Goal: Task Accomplishment & Management: Manage account settings

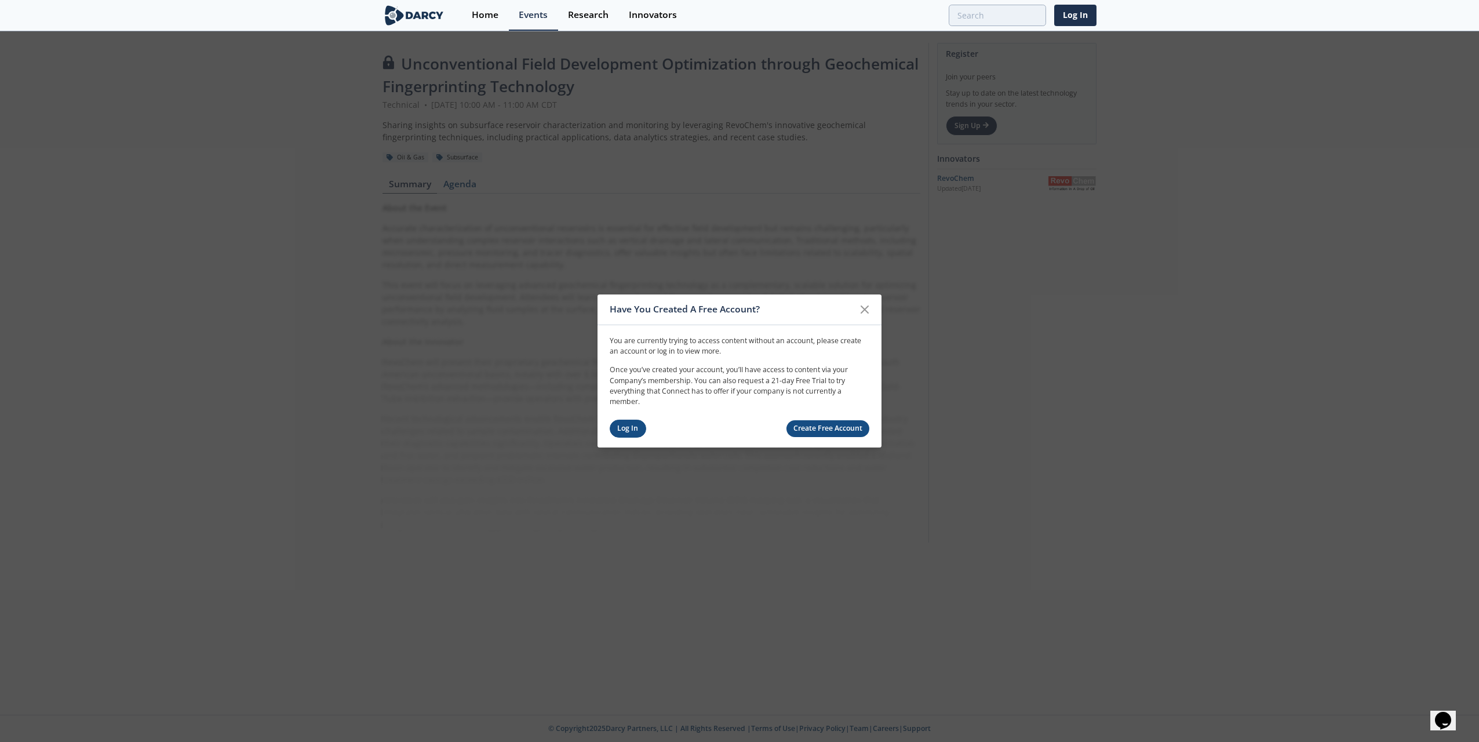
click at [617, 429] on link "Log In" at bounding box center [627, 428] width 36 height 18
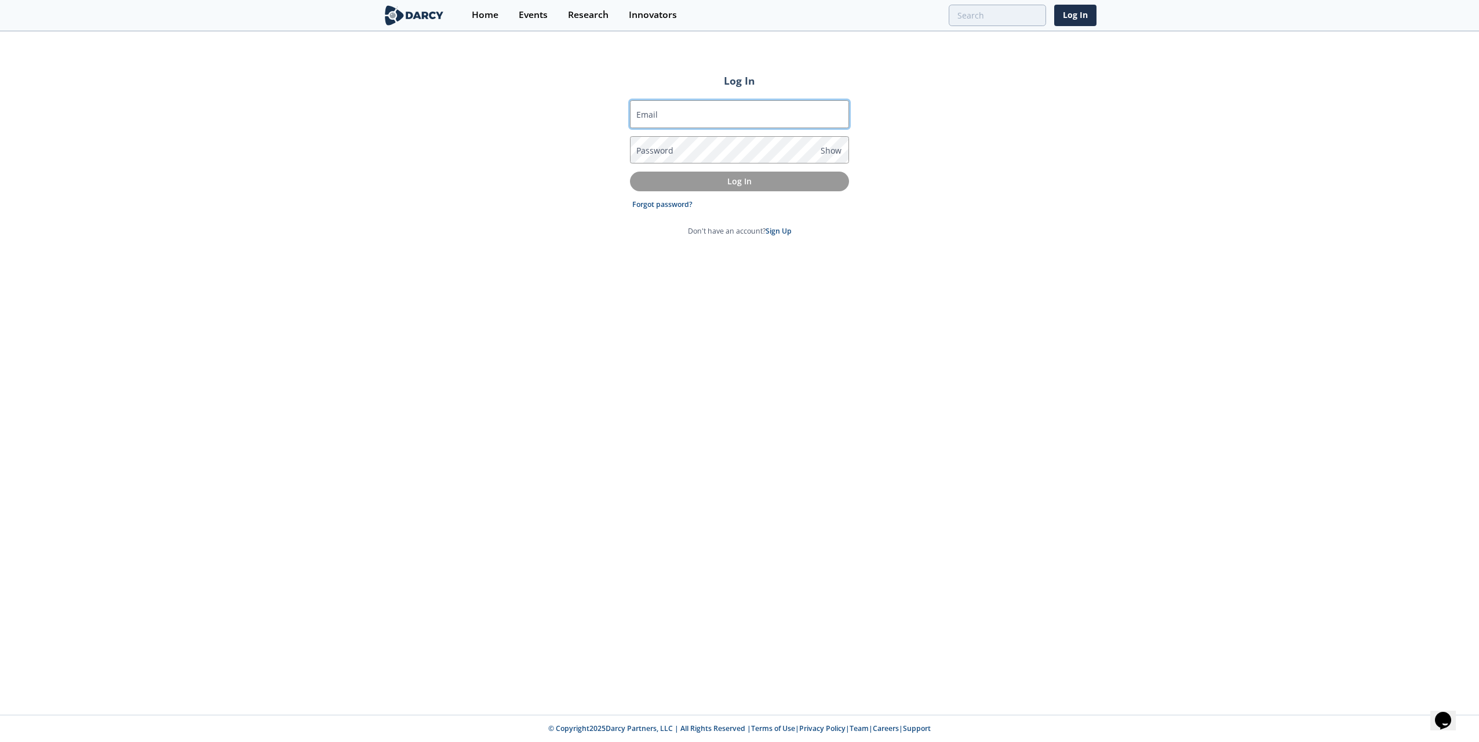
click at [658, 112] on input "Email" at bounding box center [739, 114] width 219 height 28
type input "[PERSON_NAME][EMAIL_ADDRESS][PERSON_NAME][DOMAIN_NAME]"
click at [655, 151] on label "Password" at bounding box center [654, 150] width 37 height 12
click at [728, 175] on p "Log In" at bounding box center [739, 181] width 203 height 12
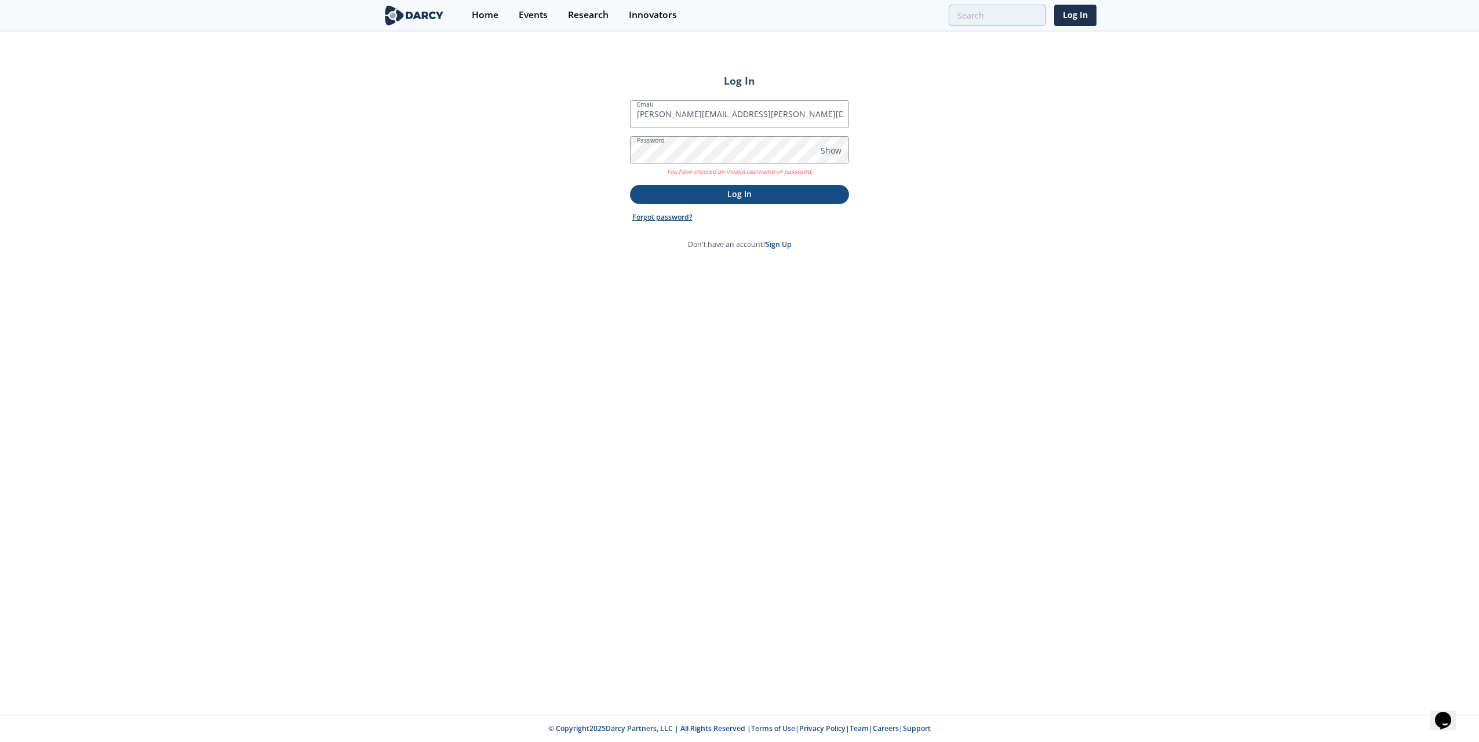
click at [668, 218] on link "Forgot password?" at bounding box center [662, 217] width 60 height 10
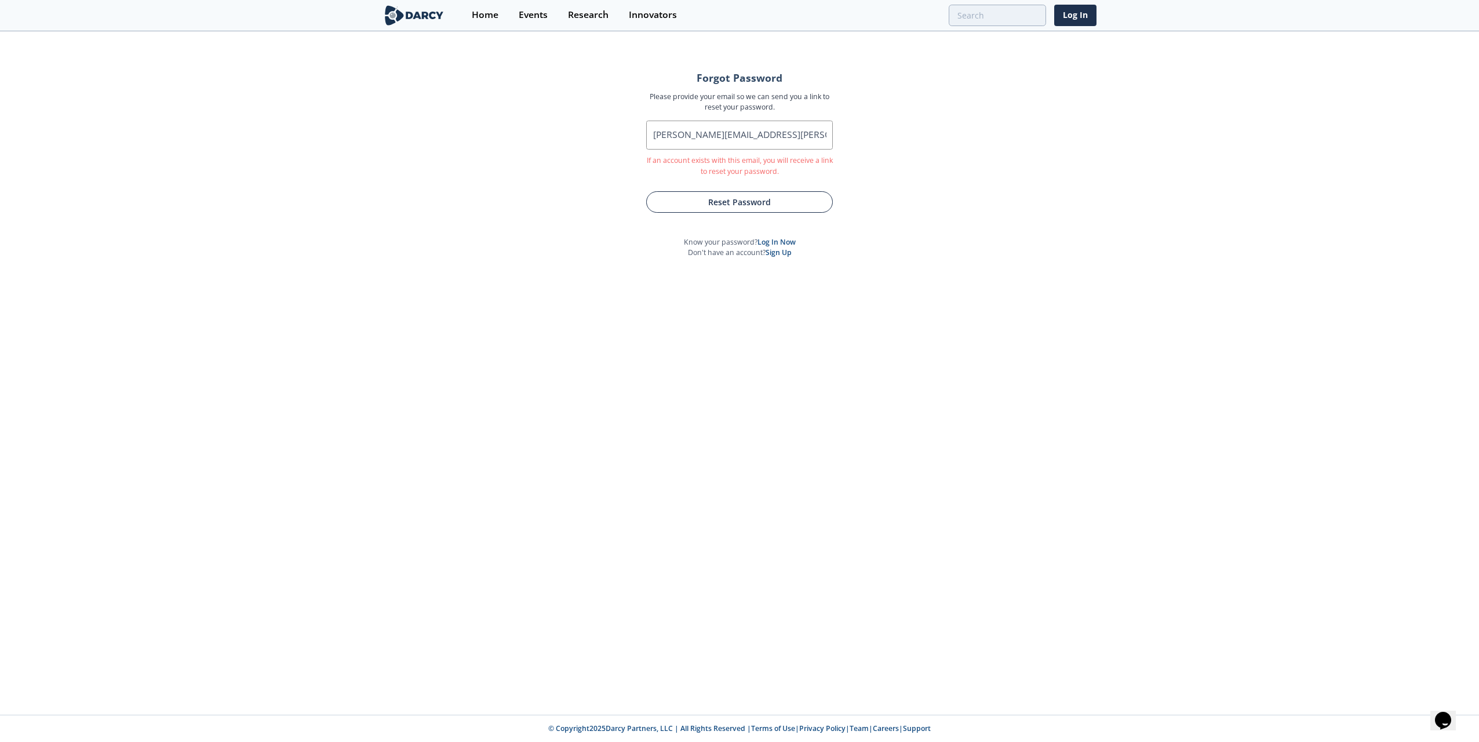
click at [775, 203] on button "Reset Password" at bounding box center [739, 201] width 187 height 21
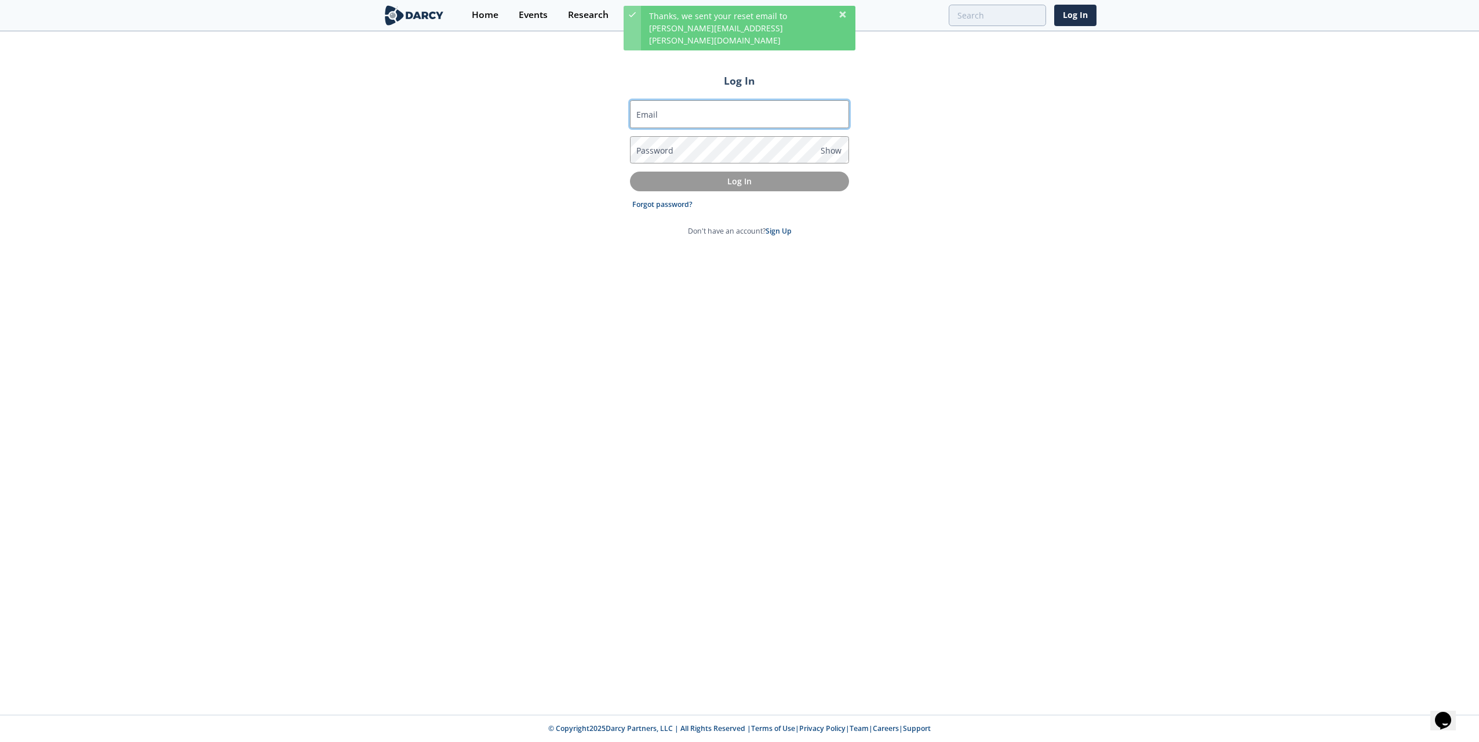
click at [667, 118] on input "Email" at bounding box center [739, 114] width 219 height 28
type input "[PERSON_NAME][EMAIL_ADDRESS][PERSON_NAME][DOMAIN_NAME]"
click at [448, 147] on div "Log In Email [PERSON_NAME][EMAIL_ADDRESS][PERSON_NAME][DOMAIN_NAME] Password Sh…" at bounding box center [739, 373] width 1479 height 682
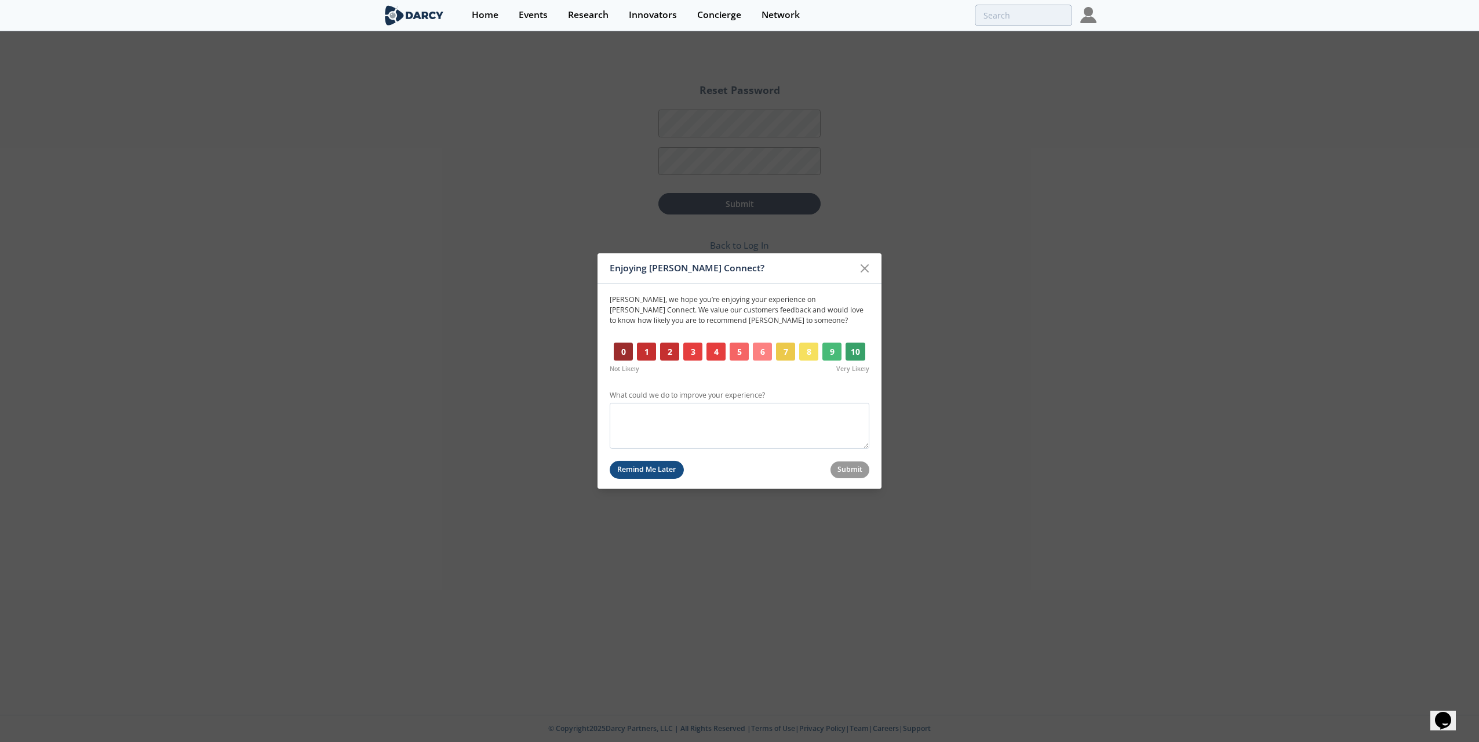
click at [666, 468] on button "Remind Me Later" at bounding box center [646, 470] width 74 height 18
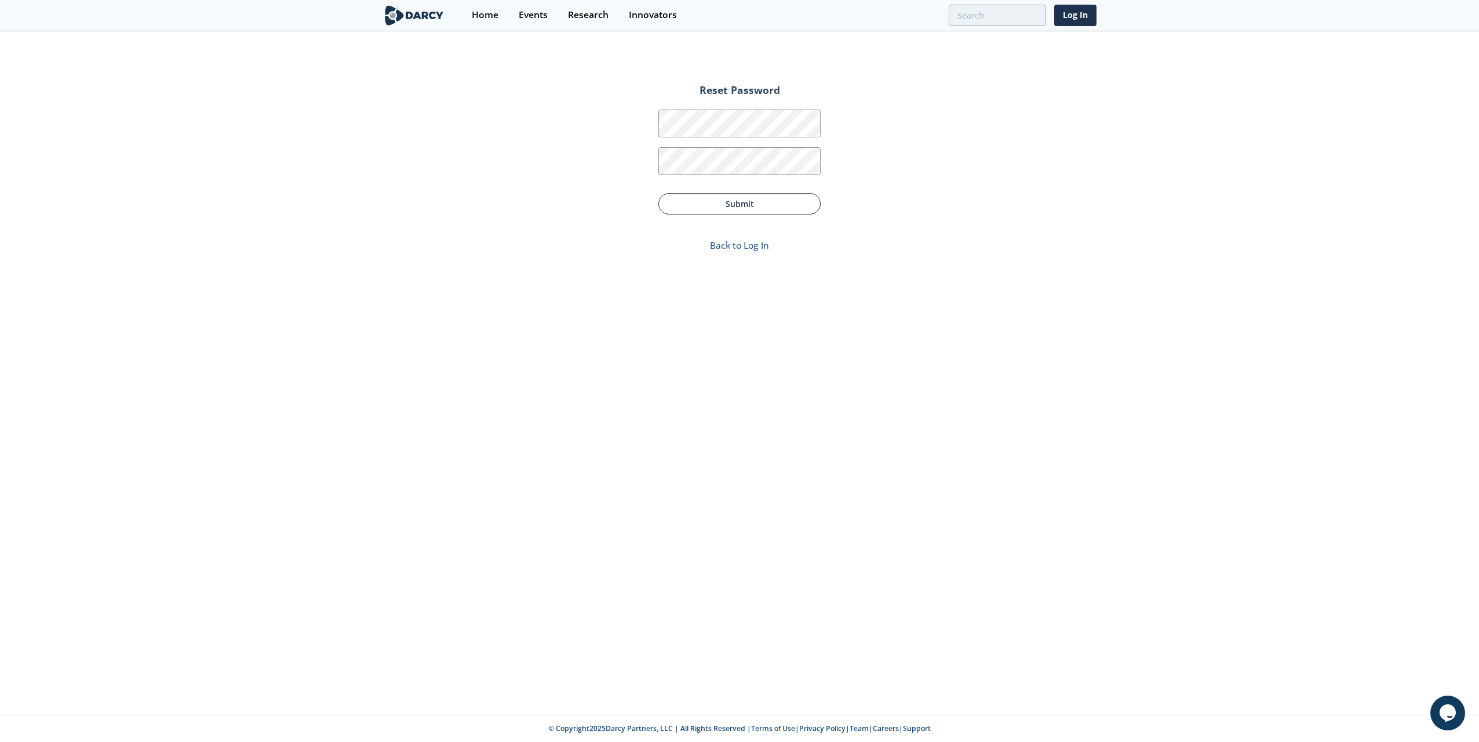
click at [698, 206] on button "Submit" at bounding box center [739, 203] width 162 height 21
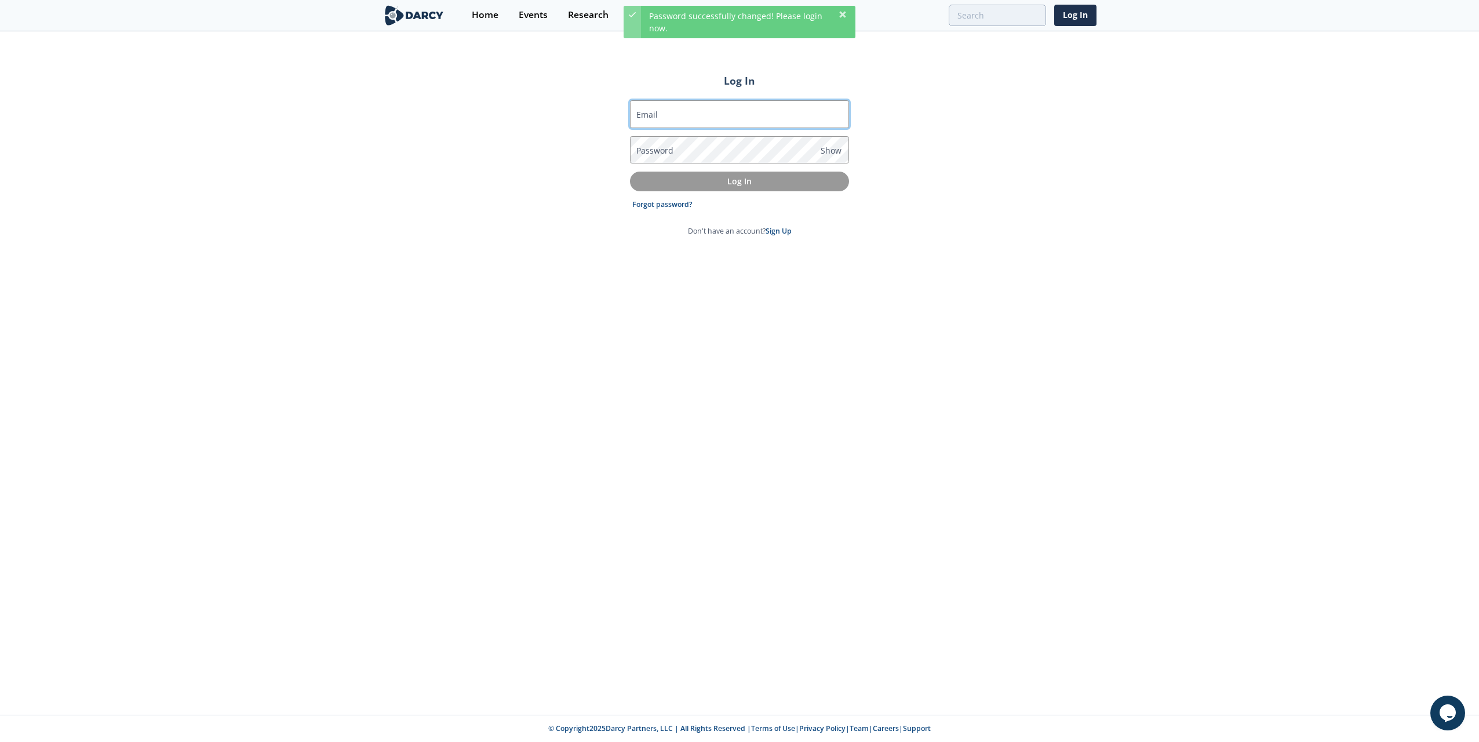
click at [663, 116] on input "Email" at bounding box center [739, 114] width 219 height 28
type input "[PERSON_NAME][EMAIL_ADDRESS][PERSON_NAME][DOMAIN_NAME]"
click at [662, 152] on label "Password" at bounding box center [654, 150] width 37 height 12
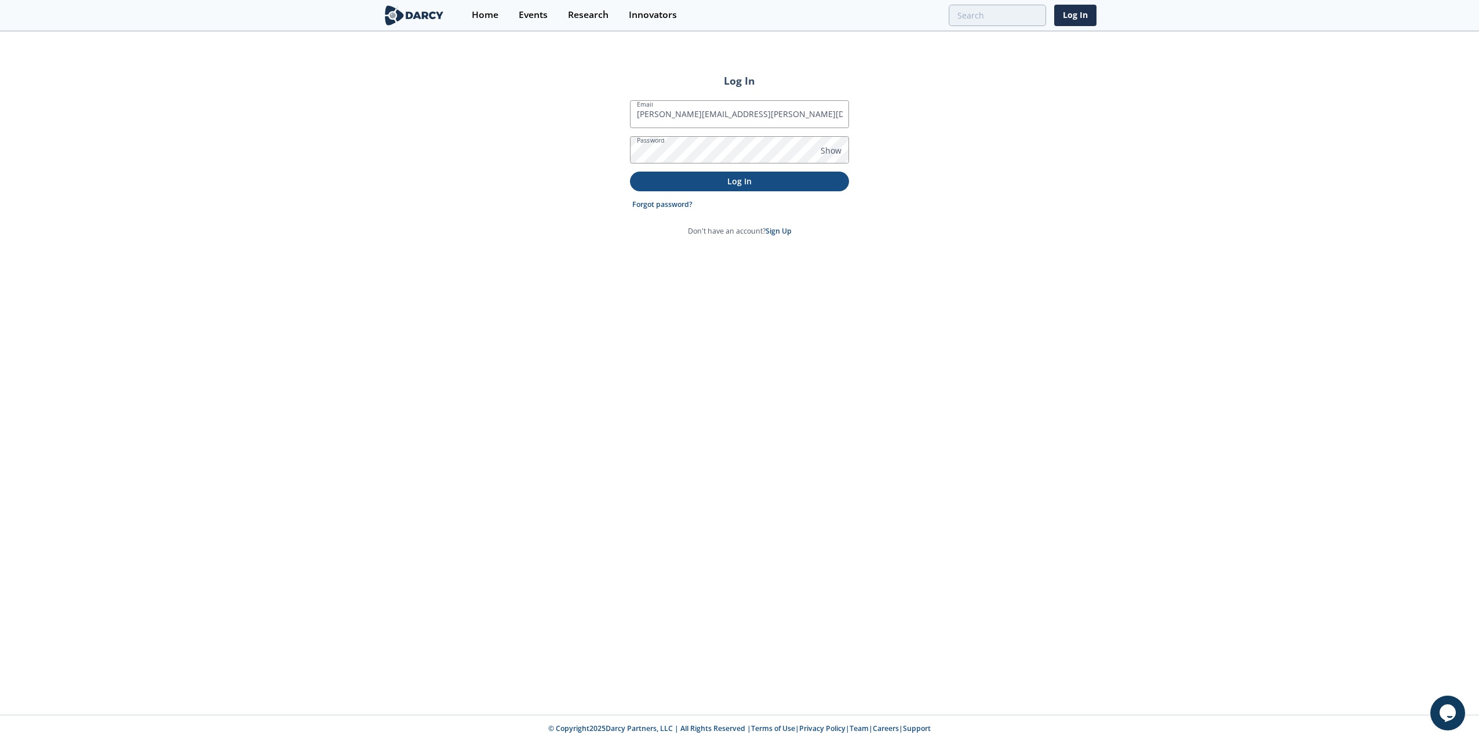
click at [721, 182] on p "Log In" at bounding box center [739, 181] width 203 height 12
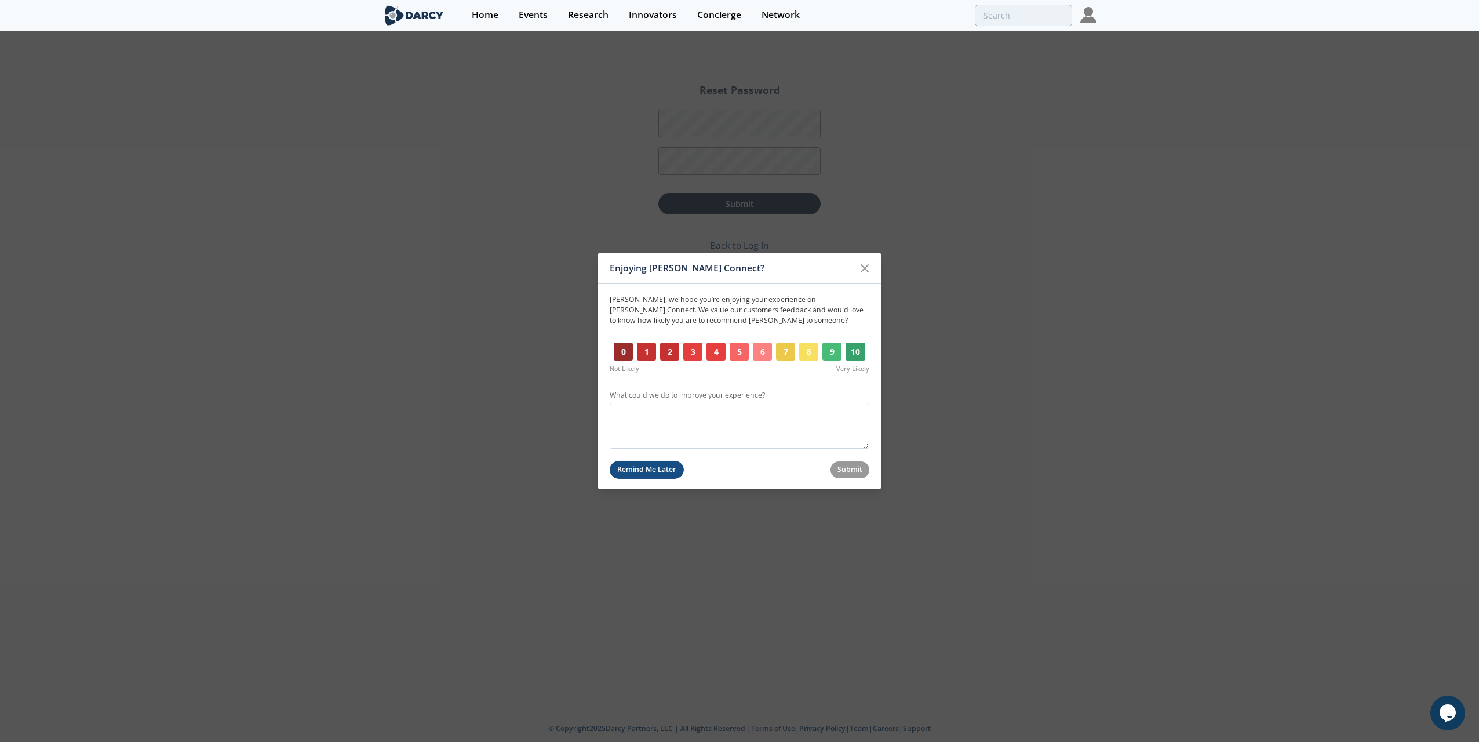
click at [654, 468] on button "Remind Me Later" at bounding box center [646, 470] width 74 height 18
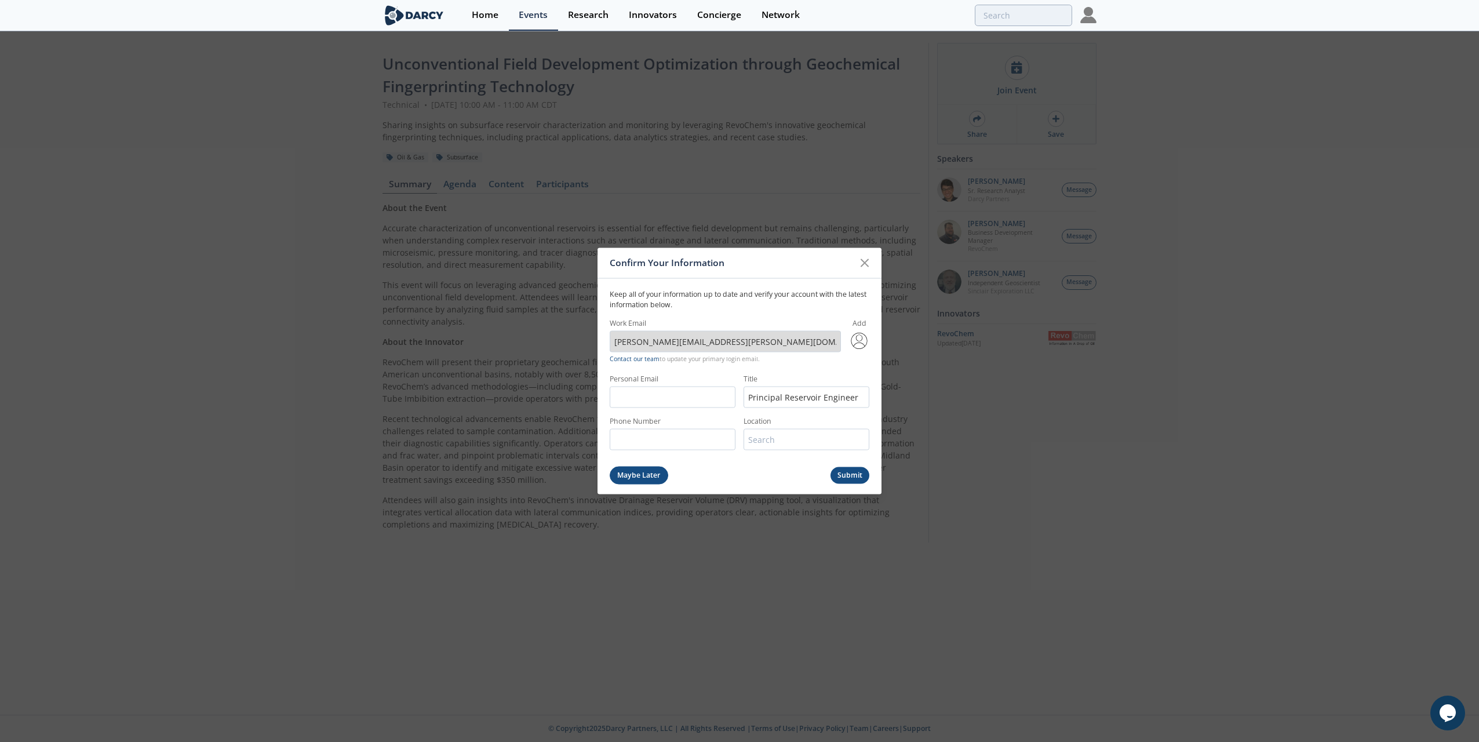
click at [644, 473] on button "Maybe Later" at bounding box center [638, 475] width 59 height 18
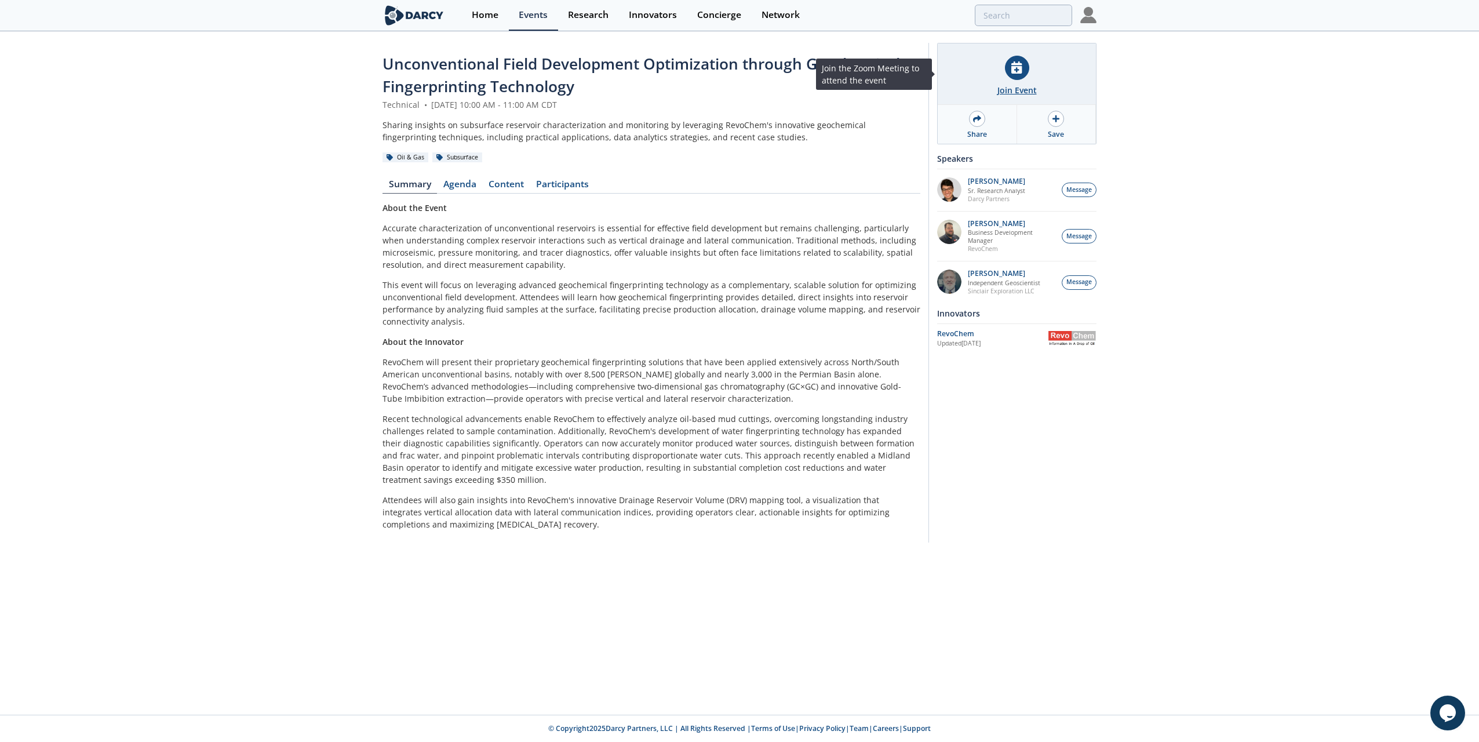
click at [1020, 71] on icon at bounding box center [1016, 67] width 10 height 12
